Goal: Transaction & Acquisition: Purchase product/service

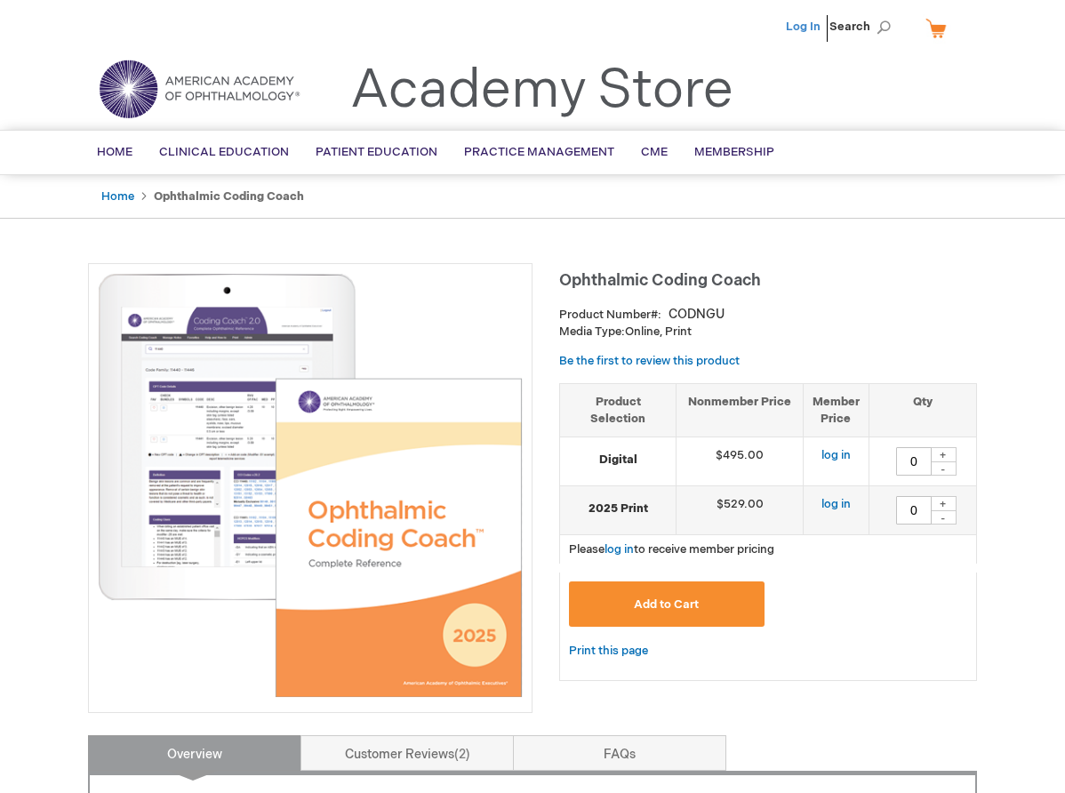
click at [802, 27] on link "Log In" at bounding box center [803, 27] width 35 height 14
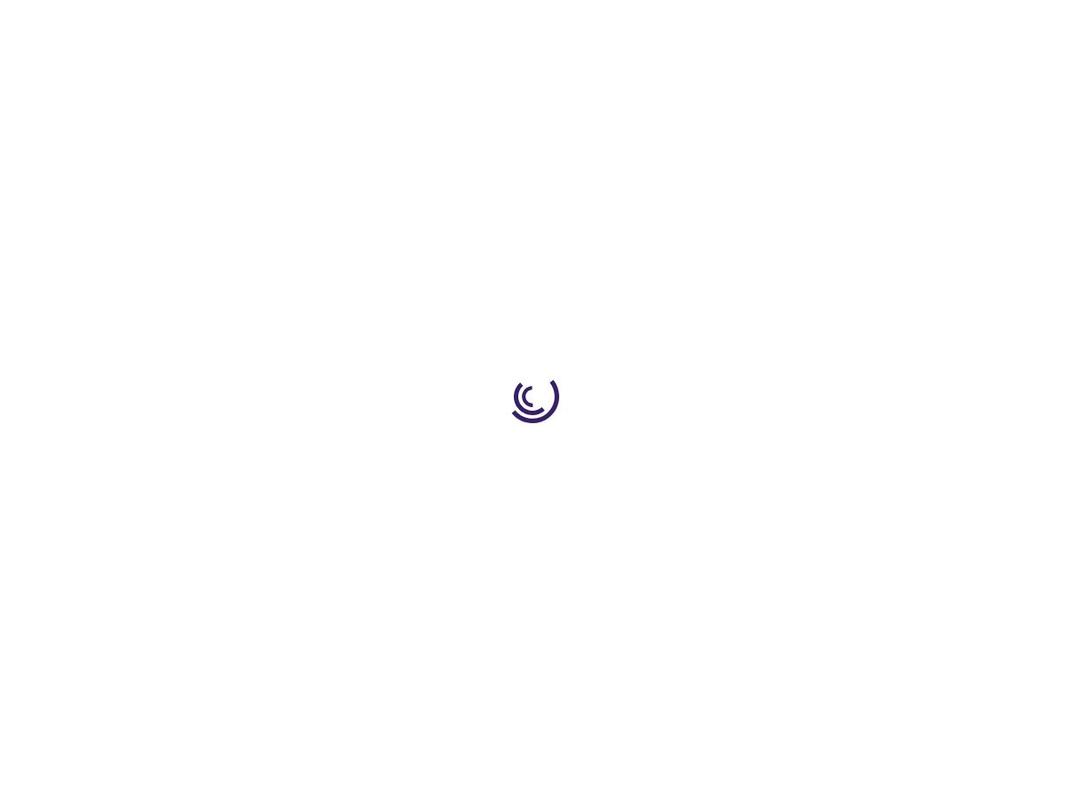
type input "0"
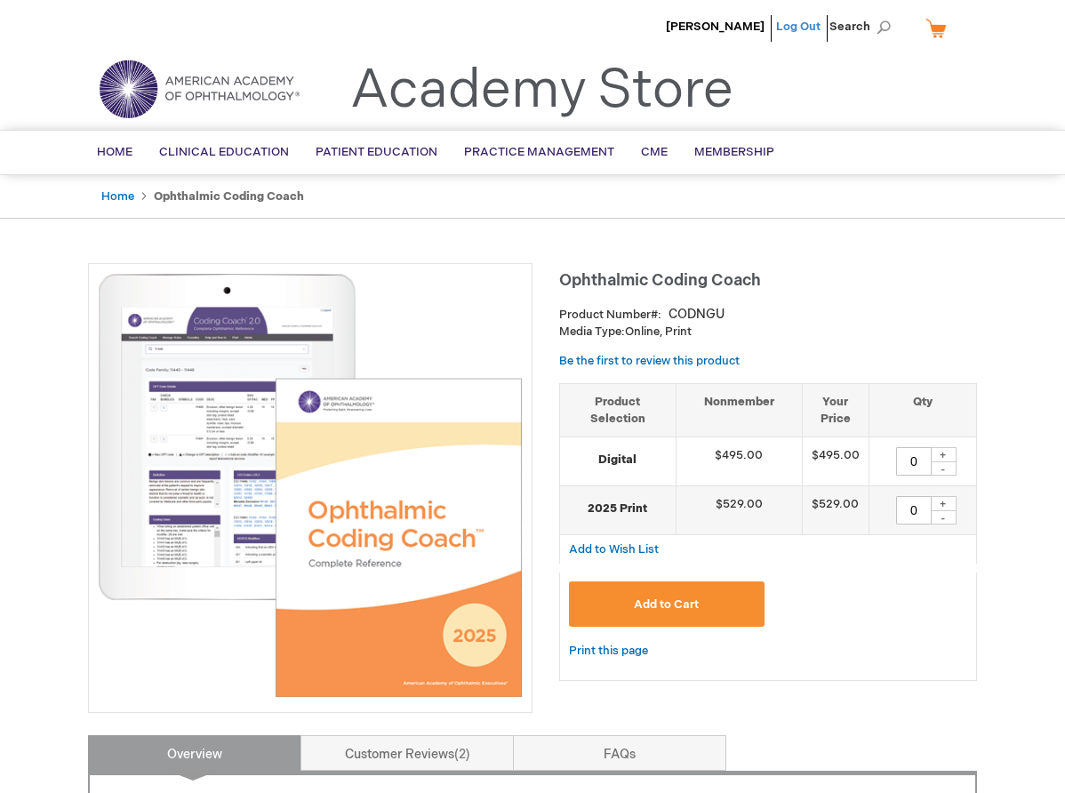
click at [806, 30] on link "Log Out" at bounding box center [798, 27] width 44 height 14
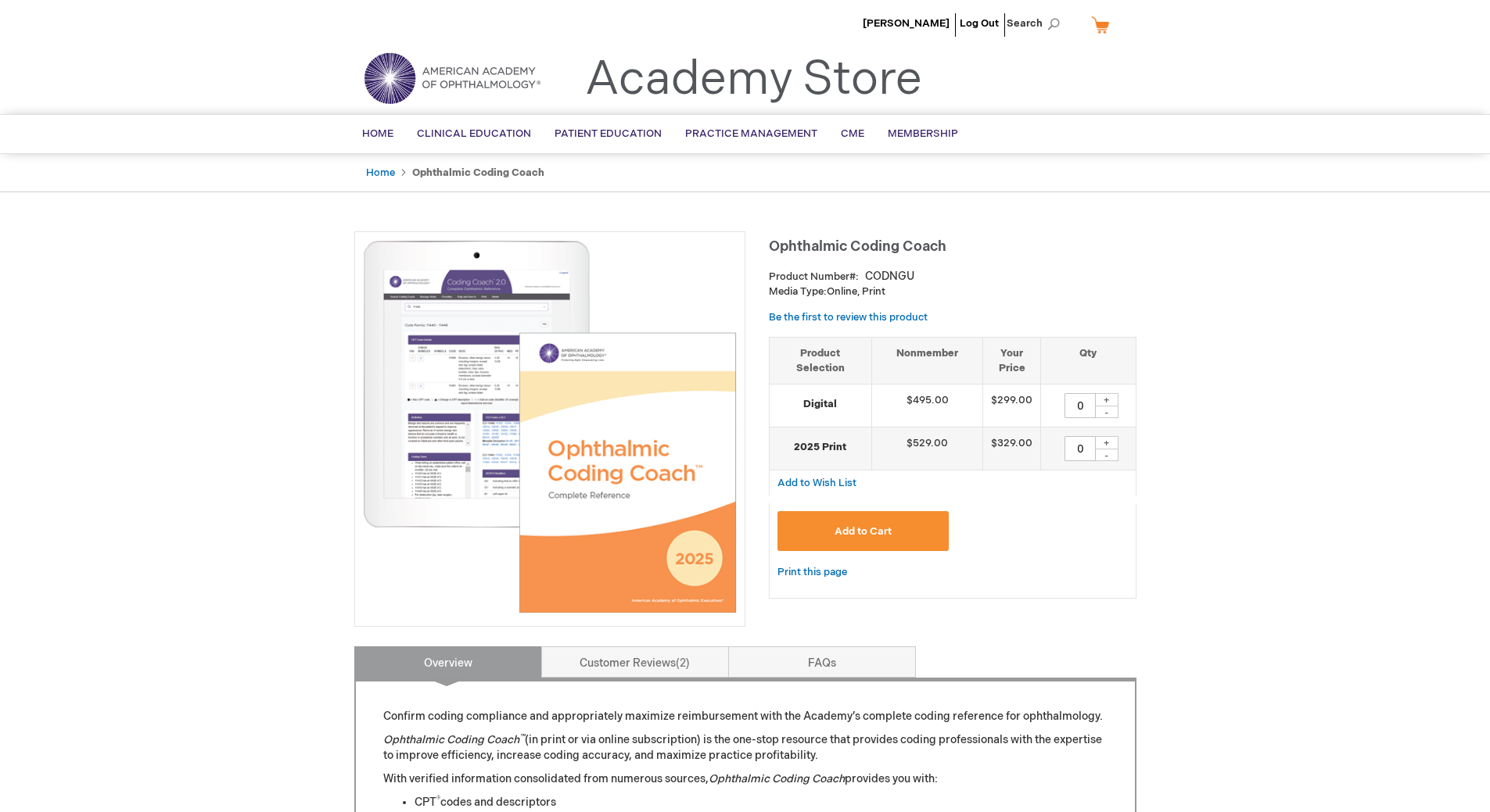
click at [1108, 398] on div "+" at bounding box center [1106, 399] width 24 height 13
type input "1"
click at [890, 528] on span "Add to Cart" at bounding box center [862, 531] width 57 height 12
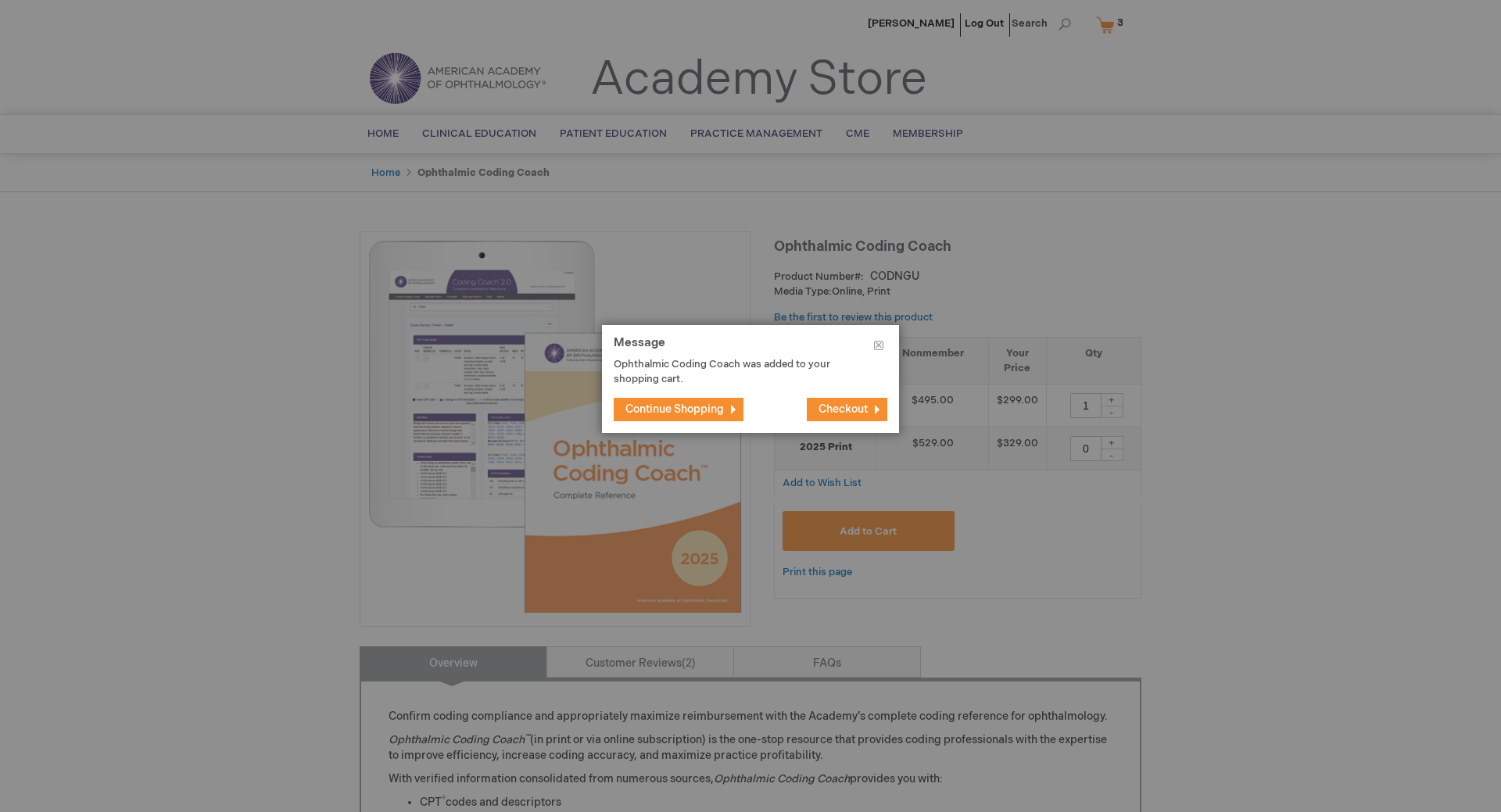
click at [827, 406] on span "Checkout" at bounding box center [844, 409] width 49 height 13
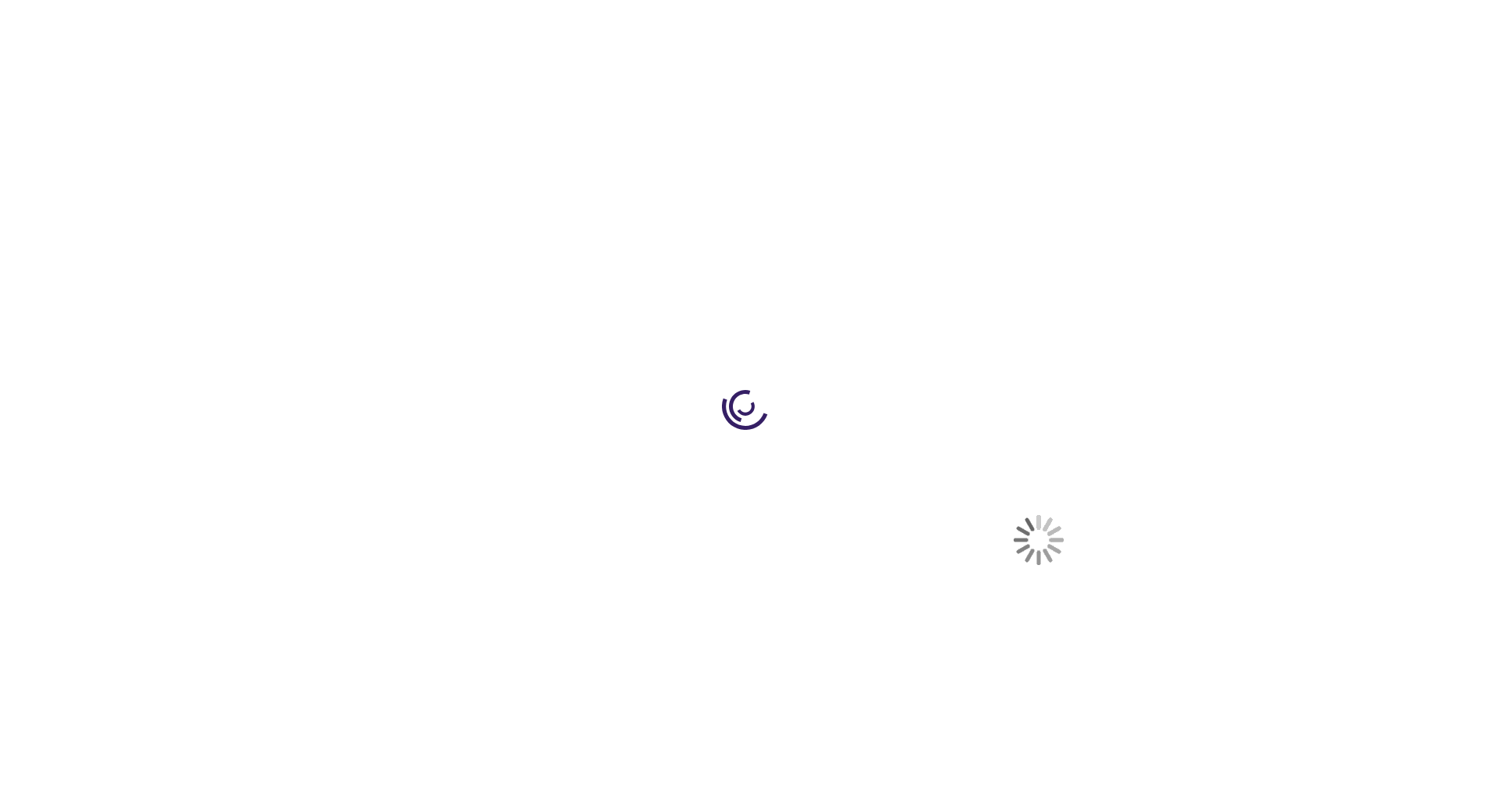
select select "US"
select select "53"
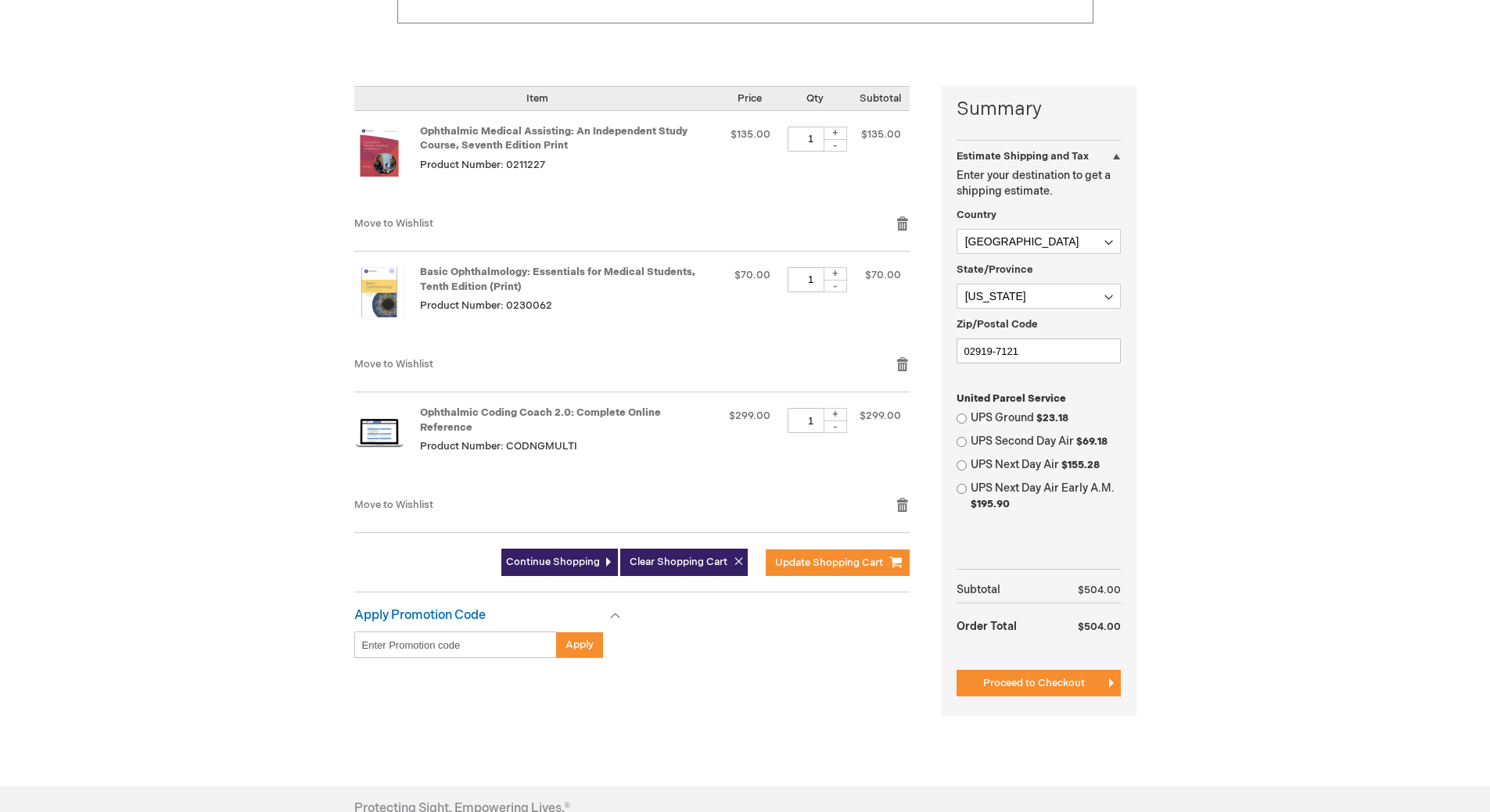
scroll to position [313, 0]
click at [837, 288] on div "-" at bounding box center [835, 287] width 24 height 12
type input "0"
click at [840, 147] on div "-" at bounding box center [835, 146] width 24 height 12
type input "0"
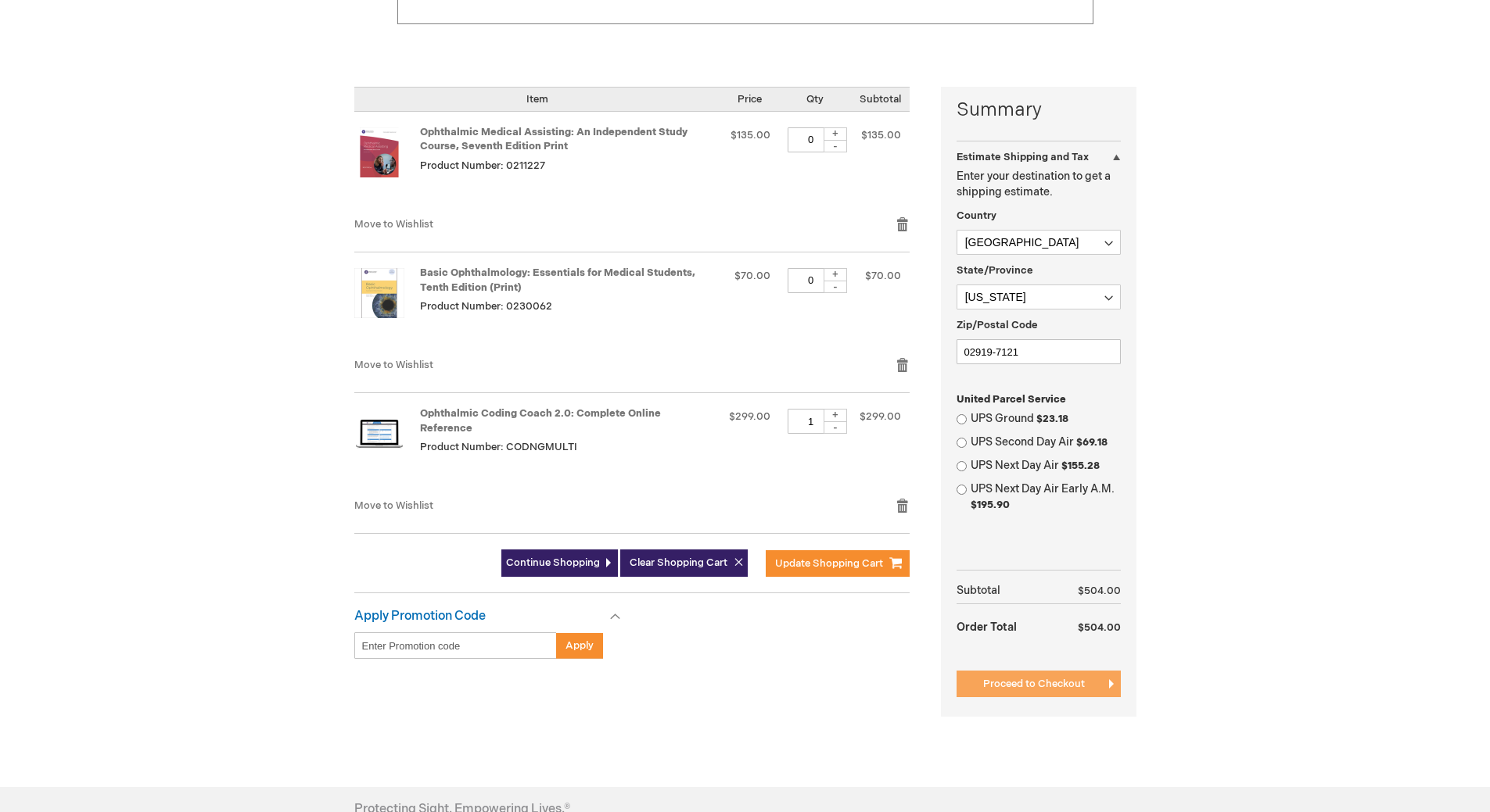
click at [1097, 684] on button "Proceed to Checkout" at bounding box center [1039, 684] width 165 height 26
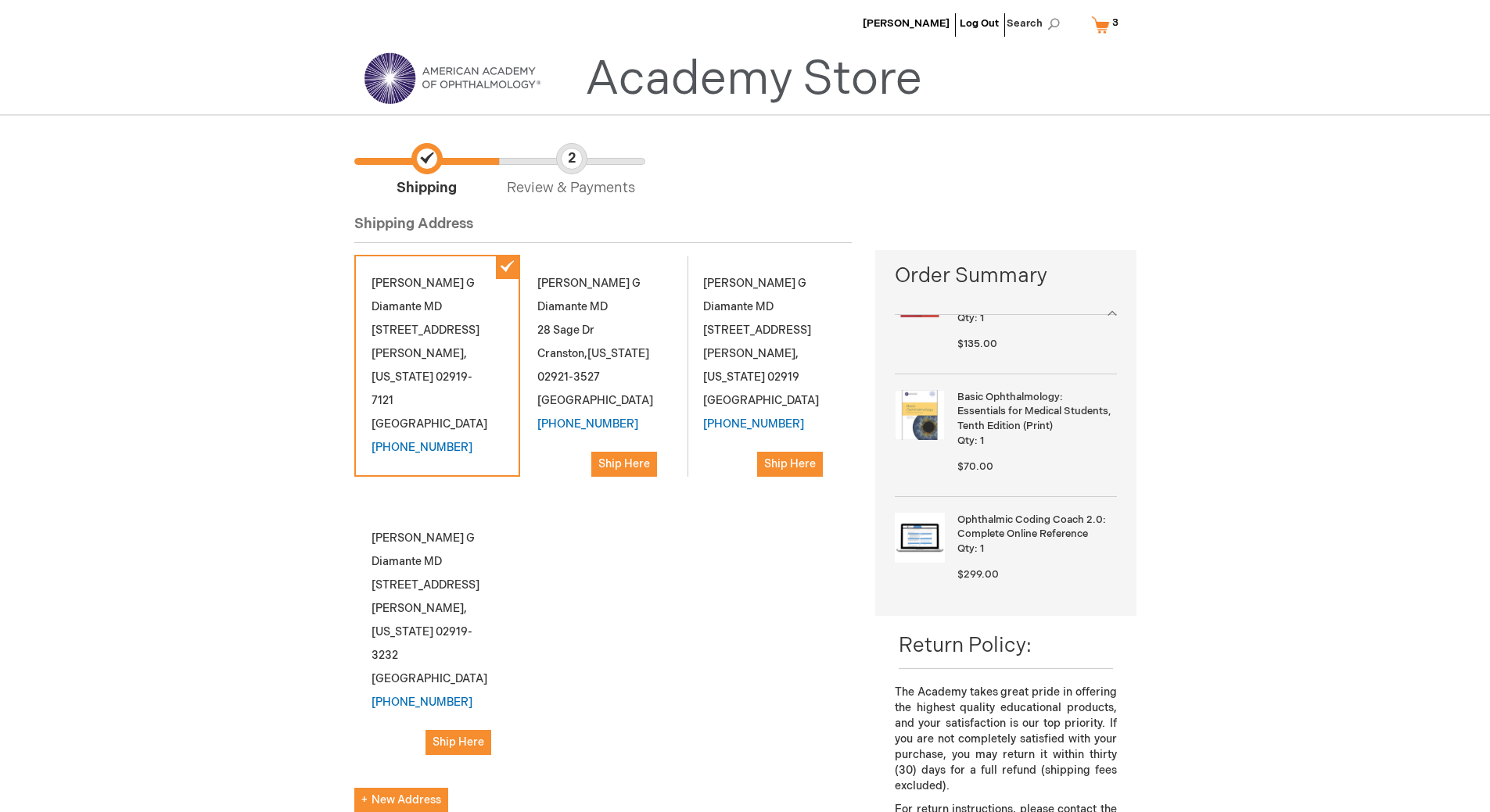
scroll to position [118, 0]
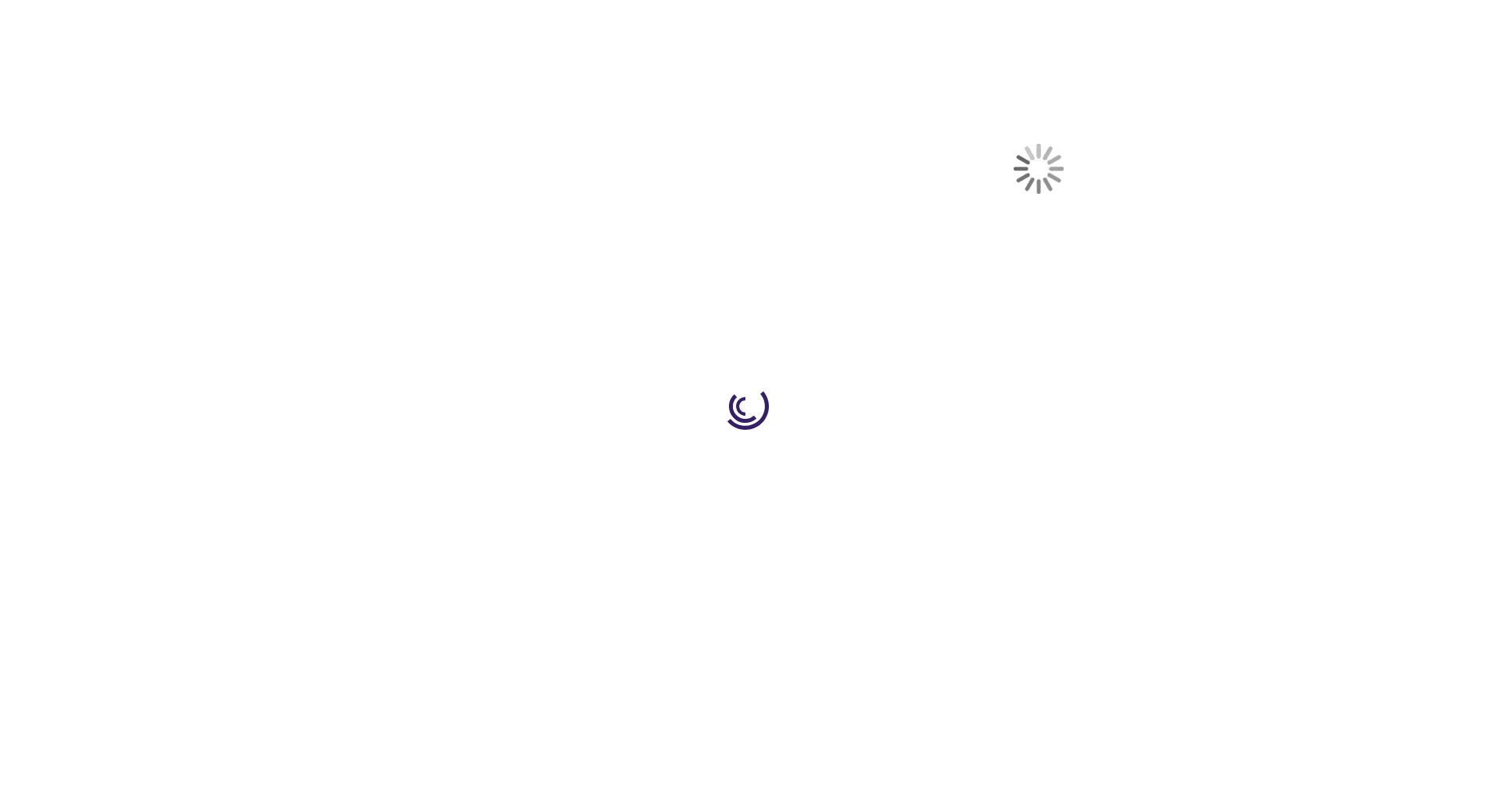
select select "US"
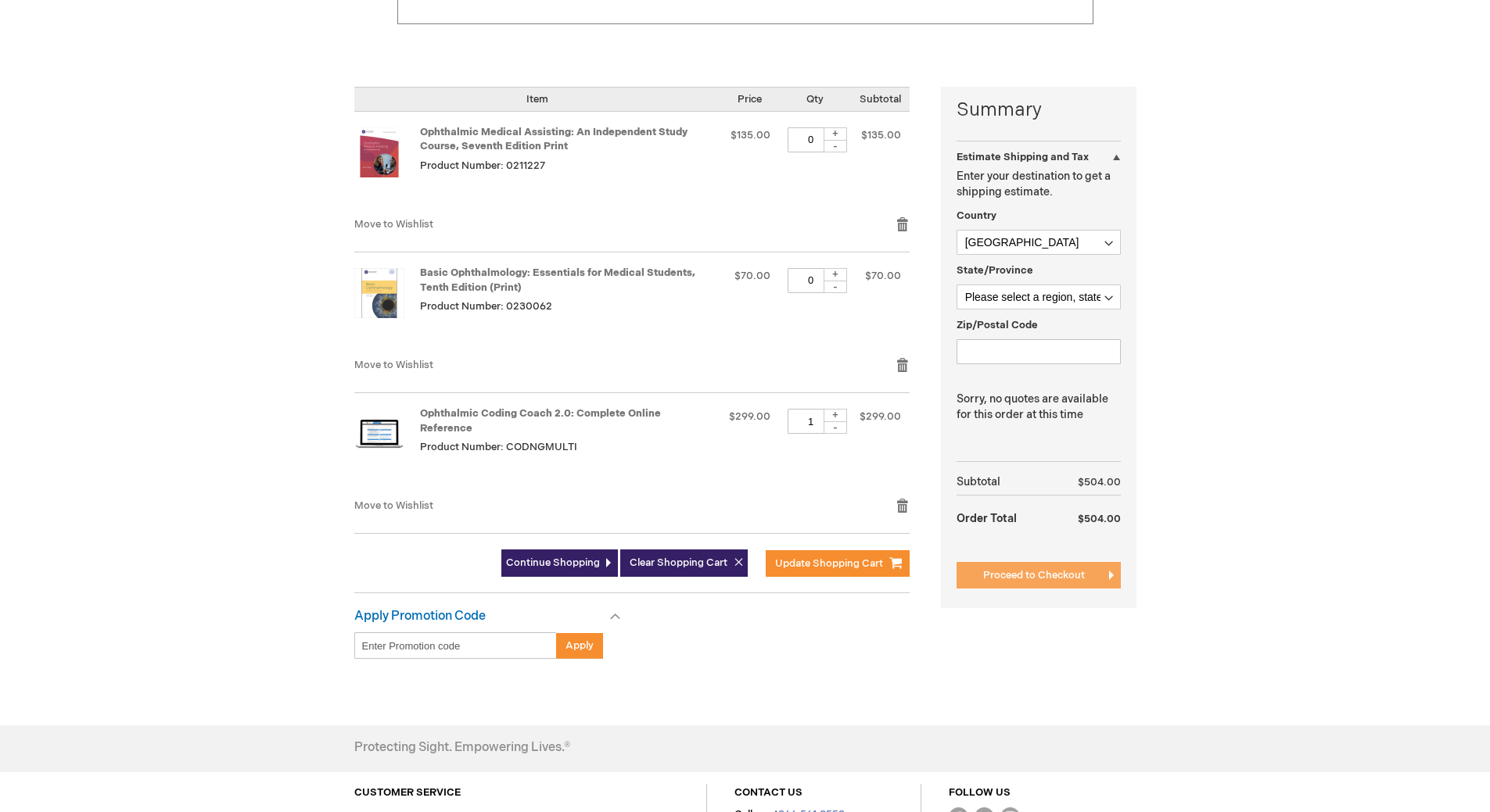
click at [1017, 568] on button "Proceed to Checkout" at bounding box center [1039, 575] width 165 height 26
